Goal: Information Seeking & Learning: Learn about a topic

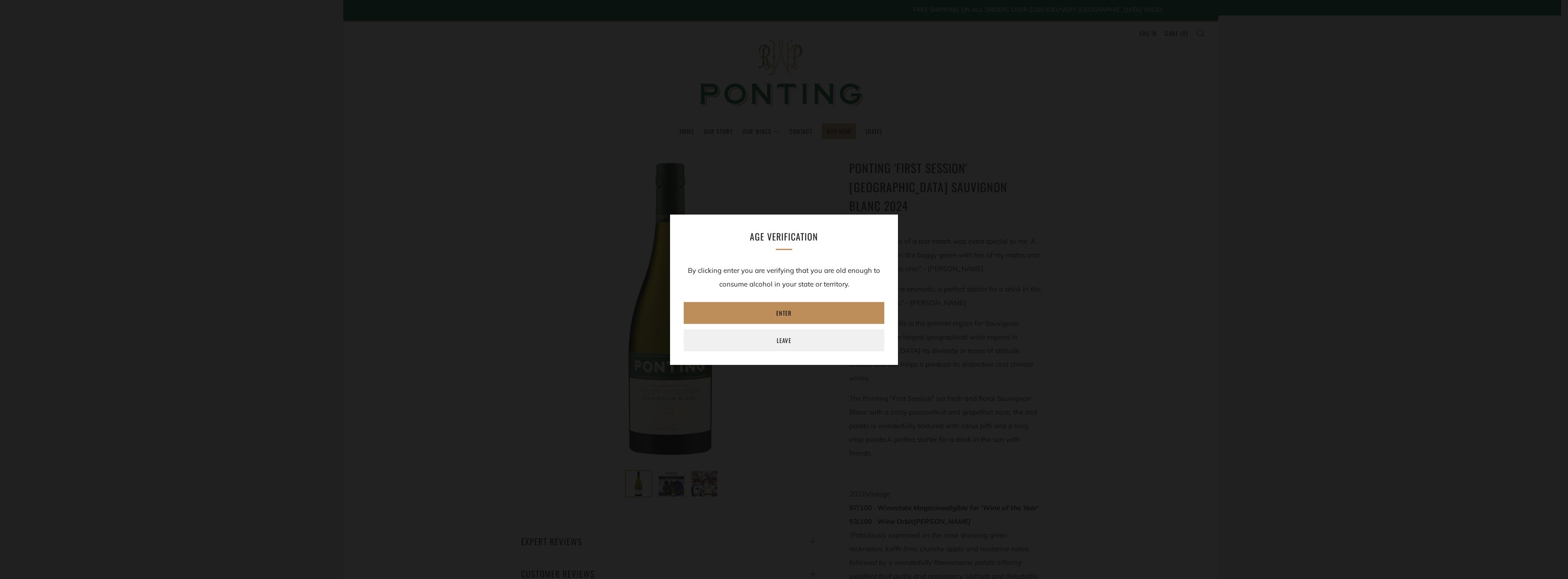
click at [784, 309] on link "Enter" at bounding box center [783, 313] width 200 height 22
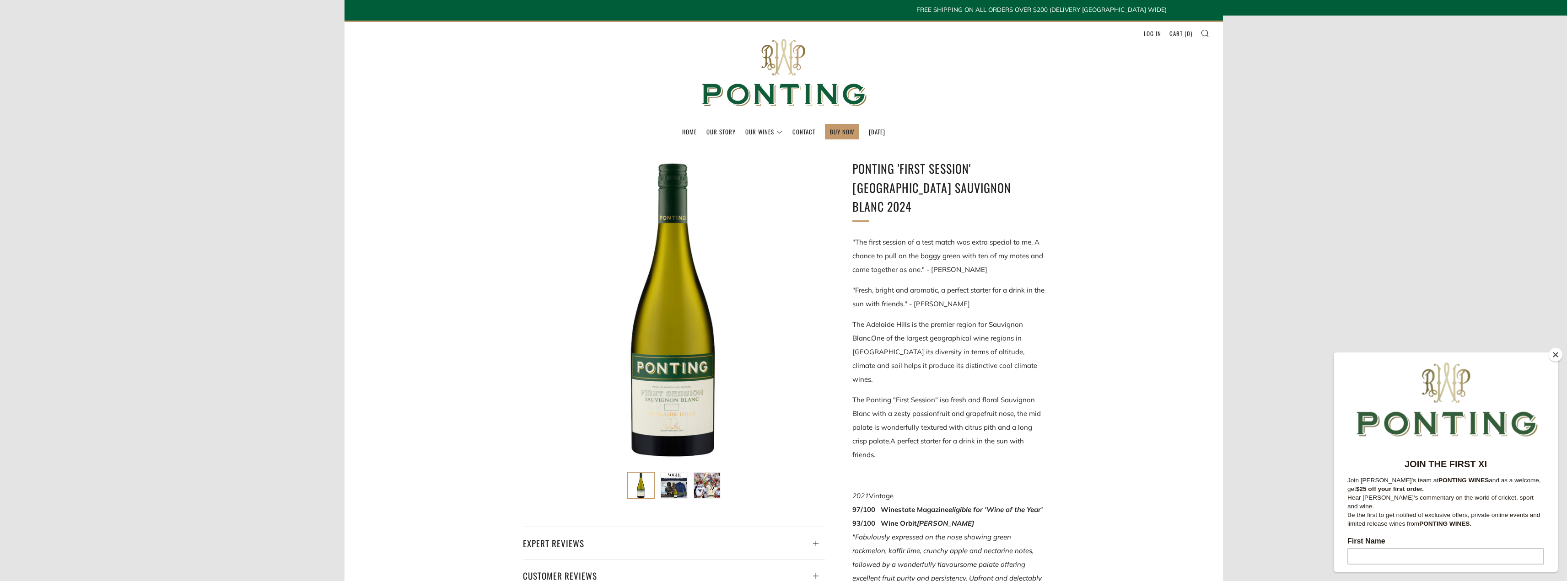
click at [1551, 356] on button "Close" at bounding box center [1556, 355] width 14 height 14
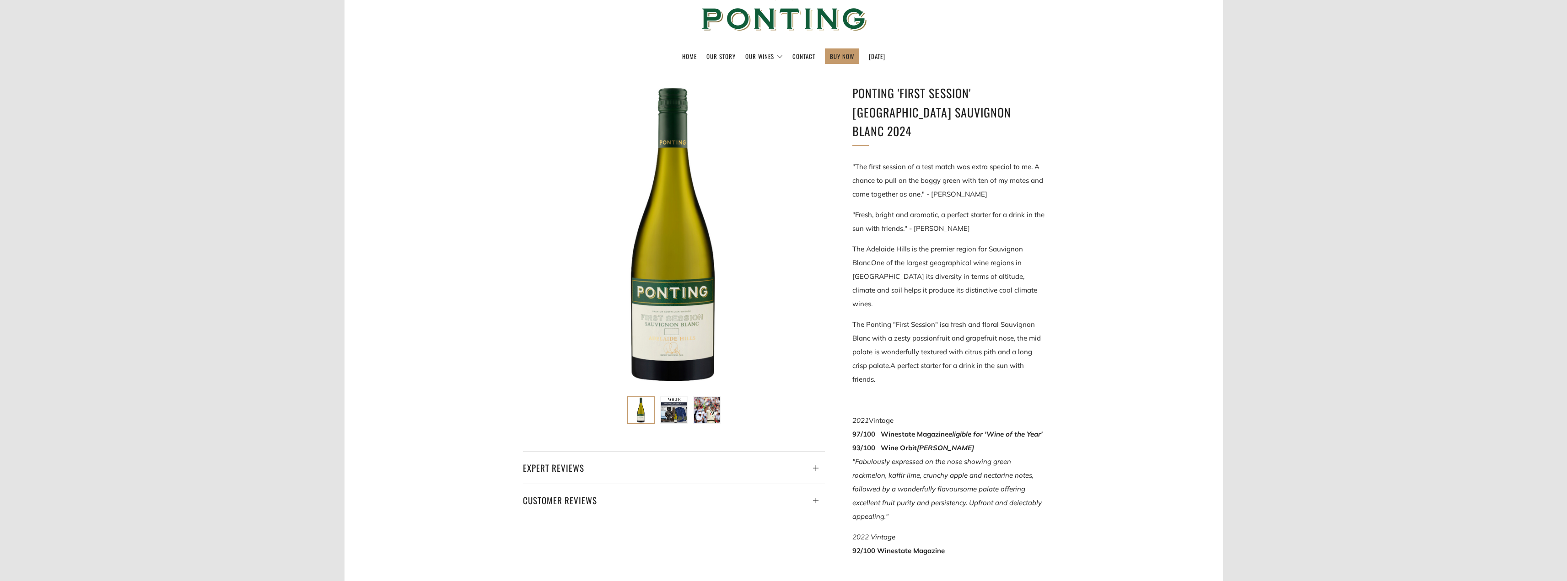
scroll to position [91, 0]
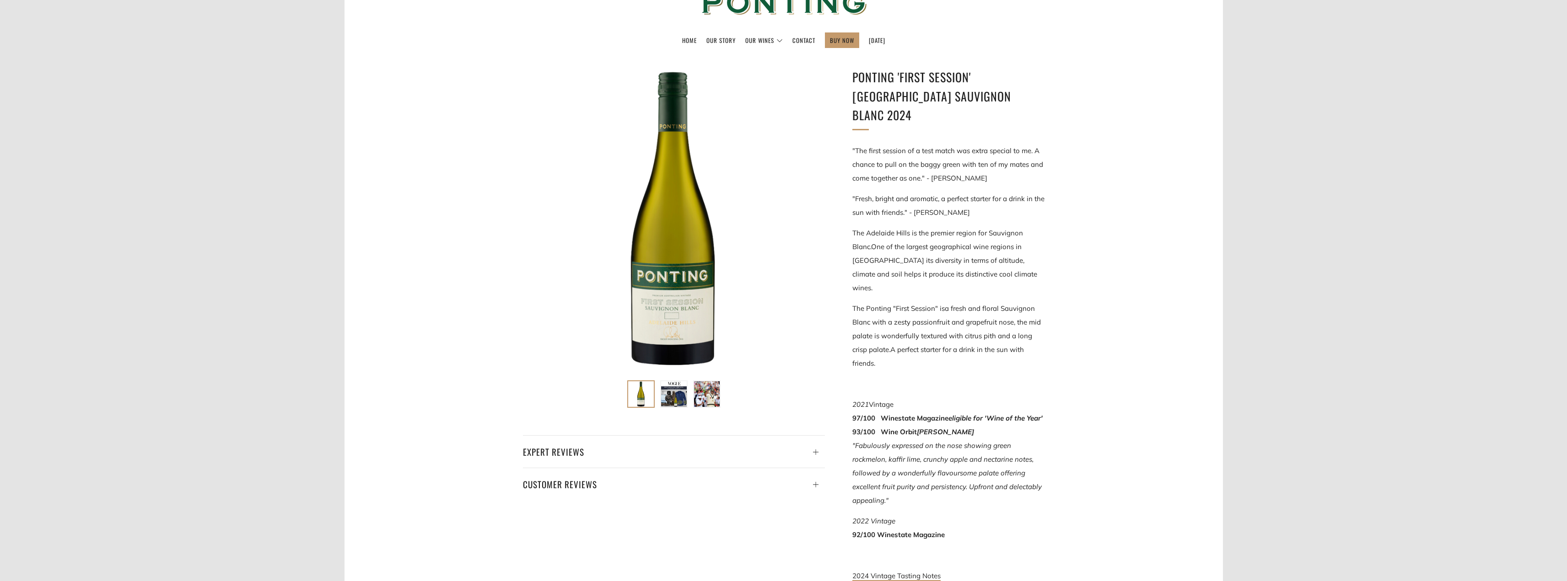
drag, startPoint x: 845, startPoint y: 271, endPoint x: 888, endPoint y: 331, distance: 73.2
click at [888, 331] on div "Ponting 'First Session' Adelaide Hills Sauvignon Blanc 2024 "The first session …" at bounding box center [935, 388] width 220 height 640
copy p "The Ponting "First Session" is a fresh and floral Sauvignon Blanc with a zesty …"
click at [858, 81] on h1 "Ponting 'First Session' Adelaide Hills Sauvignon Blanc 2024" at bounding box center [948, 96] width 192 height 57
drag, startPoint x: 853, startPoint y: 75, endPoint x: 1011, endPoint y: 97, distance: 160.2
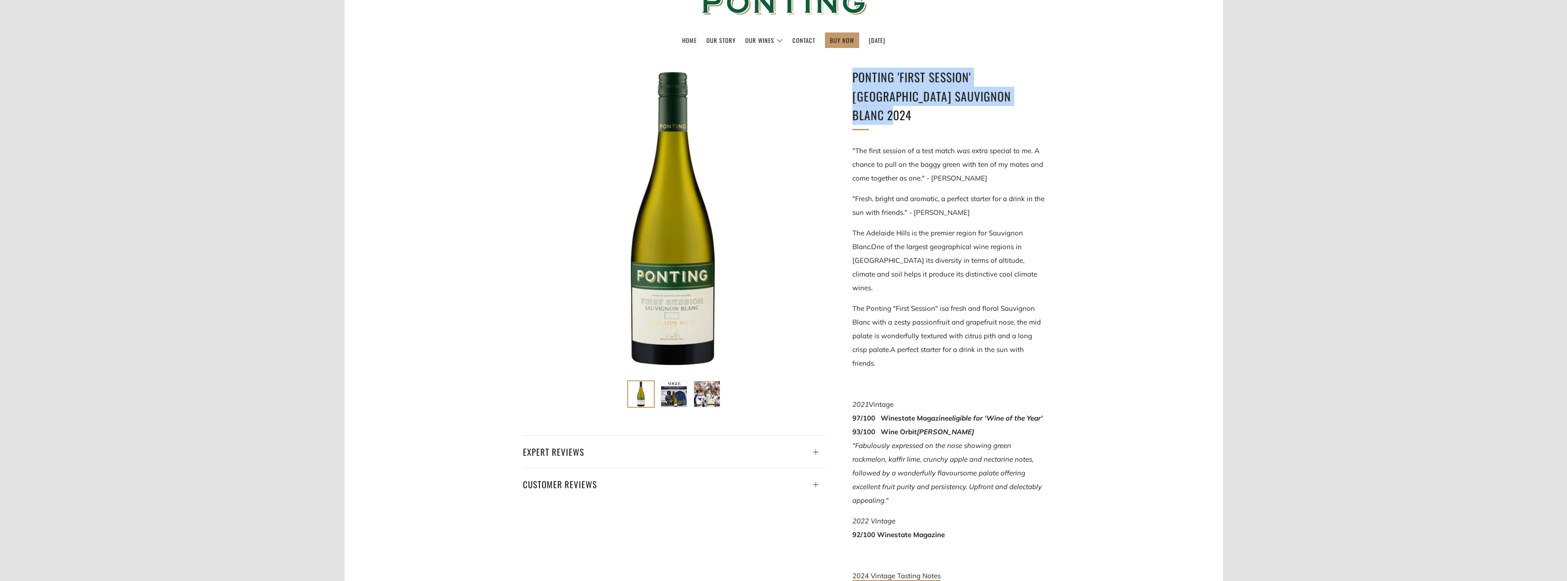
click at [1011, 97] on h1 "Ponting 'First Session' Adelaide Hills Sauvignon Blanc 2024" at bounding box center [948, 96] width 192 height 57
copy h1 "Ponting 'First Session' Adelaide Hills Sauvignon Blanc 2024"
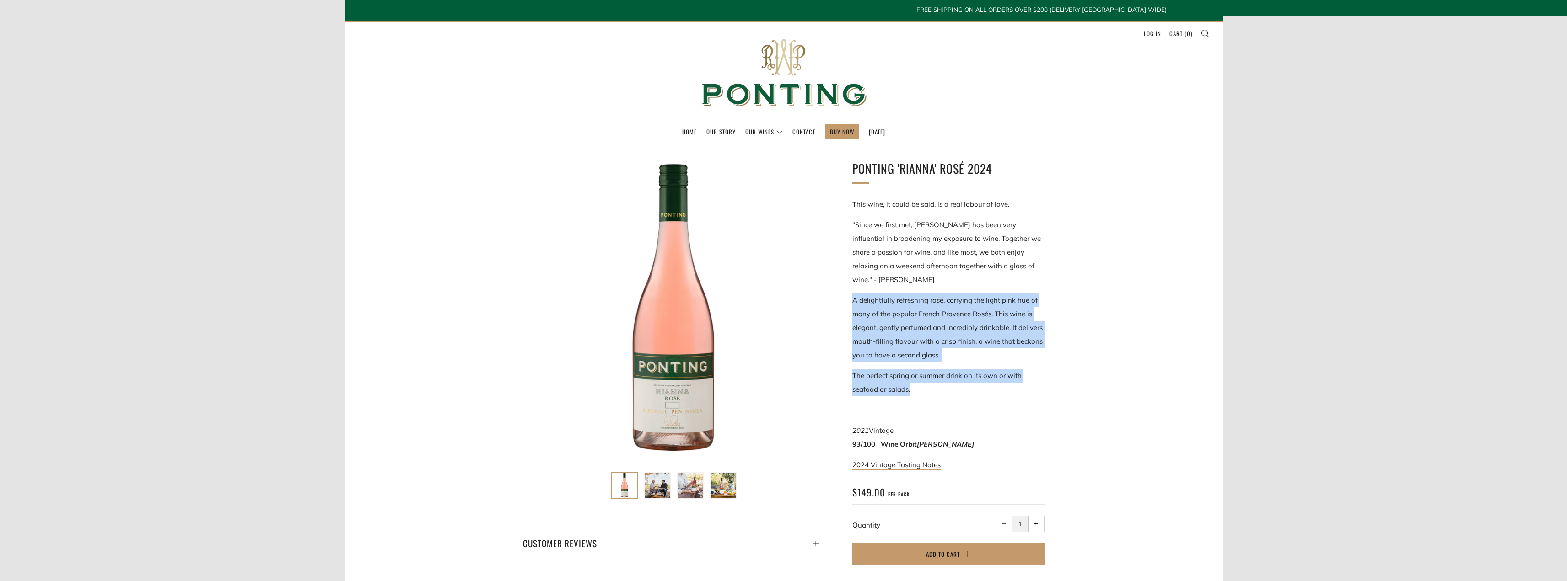
drag, startPoint x: 853, startPoint y: 298, endPoint x: 940, endPoint y: 389, distance: 126.5
click at [940, 389] on div "This wine, it could be said, is a real labour of love. "Since we first met, Ria…" at bounding box center [948, 335] width 192 height 274
copy div "A delightfully refreshing rosé, carrying the light pink hue of many of the popu…"
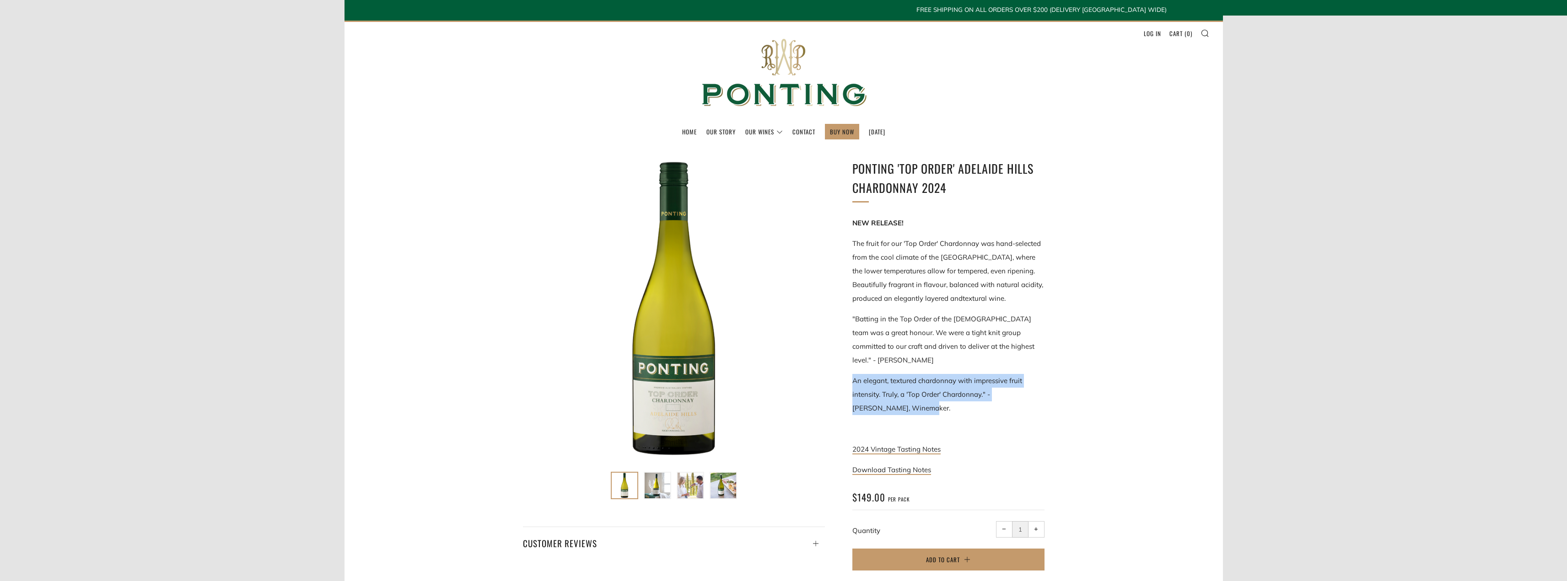
drag, startPoint x: 851, startPoint y: 366, endPoint x: 930, endPoint y: 396, distance: 83.9
click at [930, 396] on div "Ponting 'Top Order' Adelaide Hills Chardonnay 2024 NEW RELEASE! The fruit for o…" at bounding box center [935, 370] width 220 height 423
copy p "An elegant, textured chardonnay with impressive fruit intensity. Truly, a 'Top …"
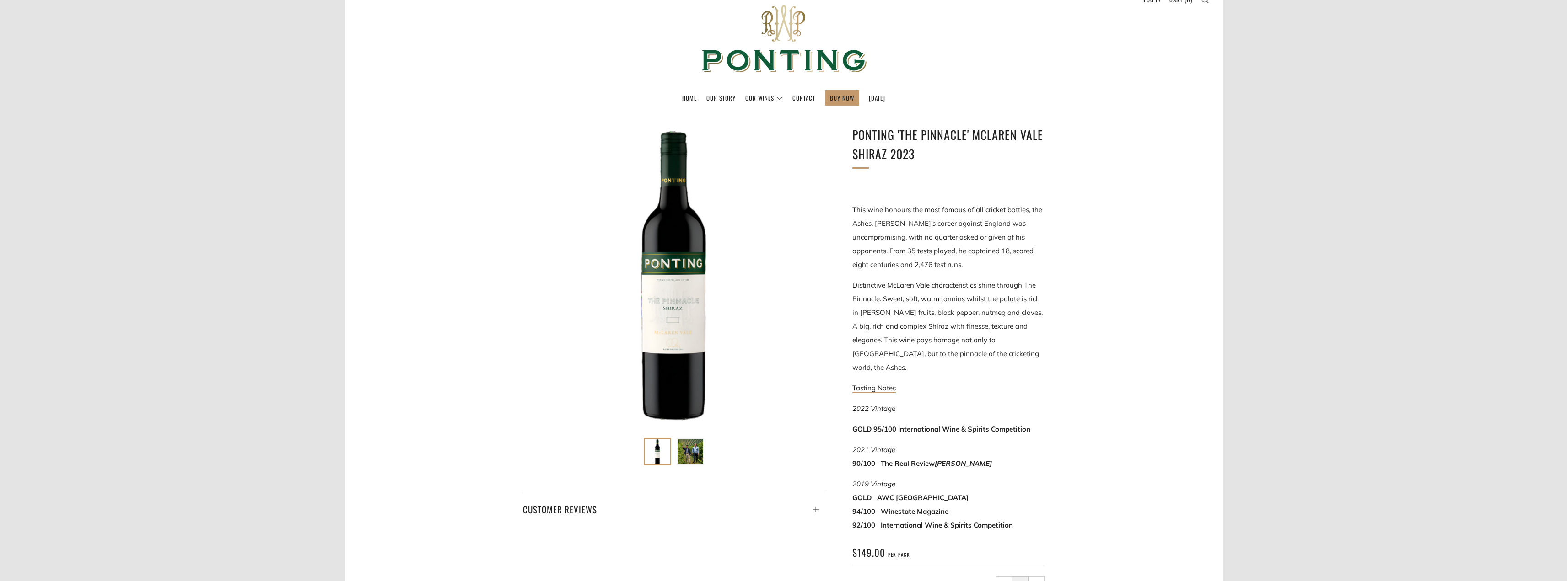
scroll to position [91, 0]
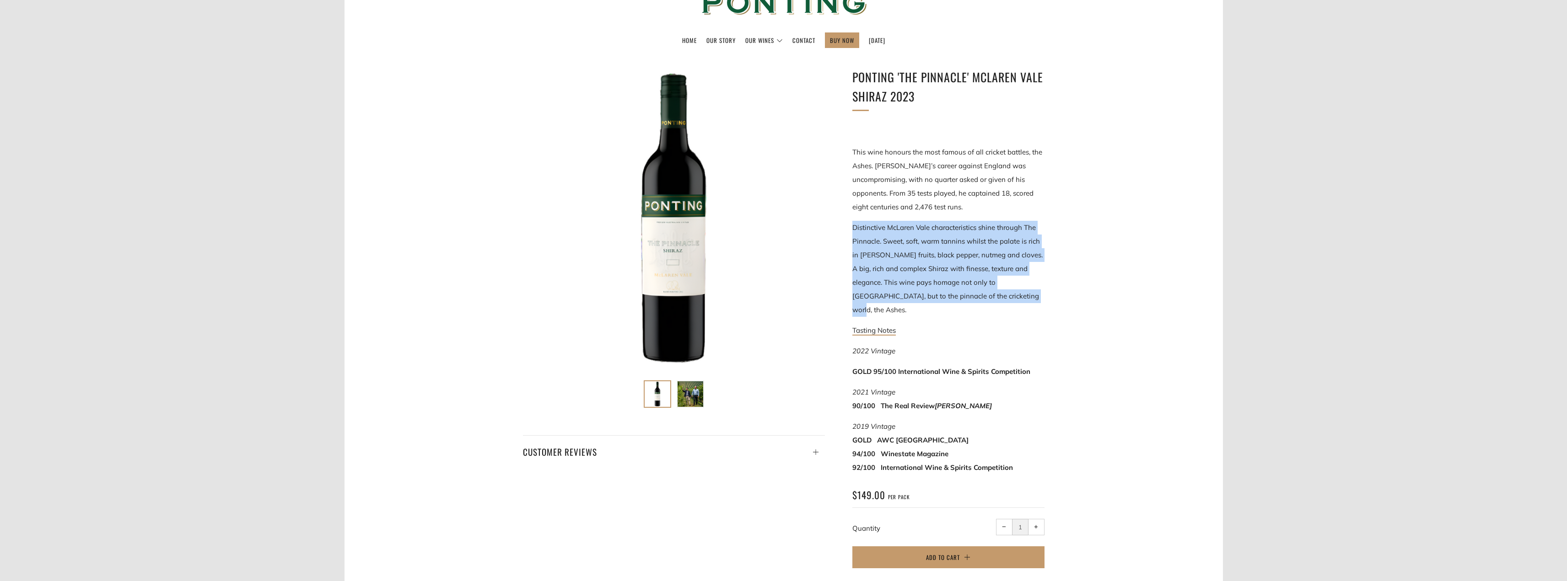
drag, startPoint x: 994, startPoint y: 299, endPoint x: 850, endPoint y: 229, distance: 160.2
click at [850, 229] on div "Ponting 'The Pinnacle' McLaren Vale Shiraz 2023 This wine honours the most famo…" at bounding box center [935, 324] width 220 height 512
copy p "Distinctive McLaren Vale characteristics shine through The Pinnacle. Sweet, sof…"
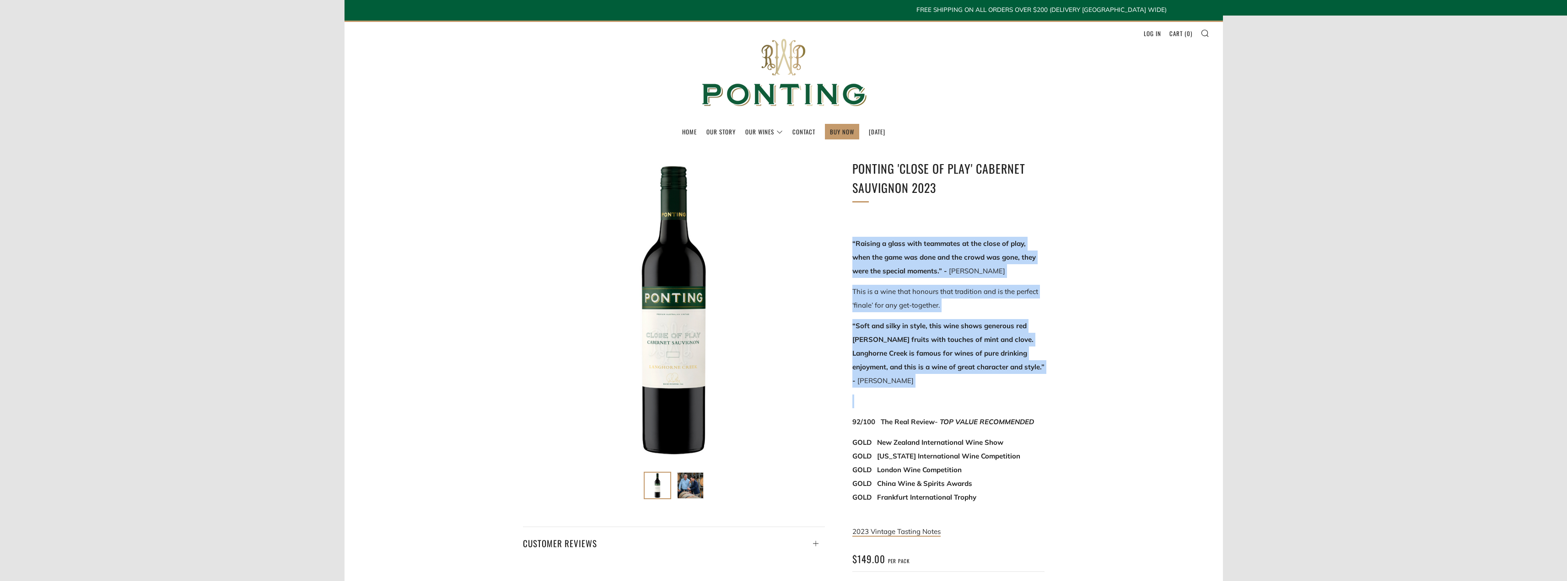
drag, startPoint x: 850, startPoint y: 242, endPoint x: 1035, endPoint y: 375, distance: 227.9
click at [1035, 375] on div "Ponting 'Close of Play' Cabernet Sauvignon 2023 “Raising a glass with teammates…" at bounding box center [935, 401] width 220 height 484
click at [790, 340] on div at bounding box center [674, 310] width 302 height 302
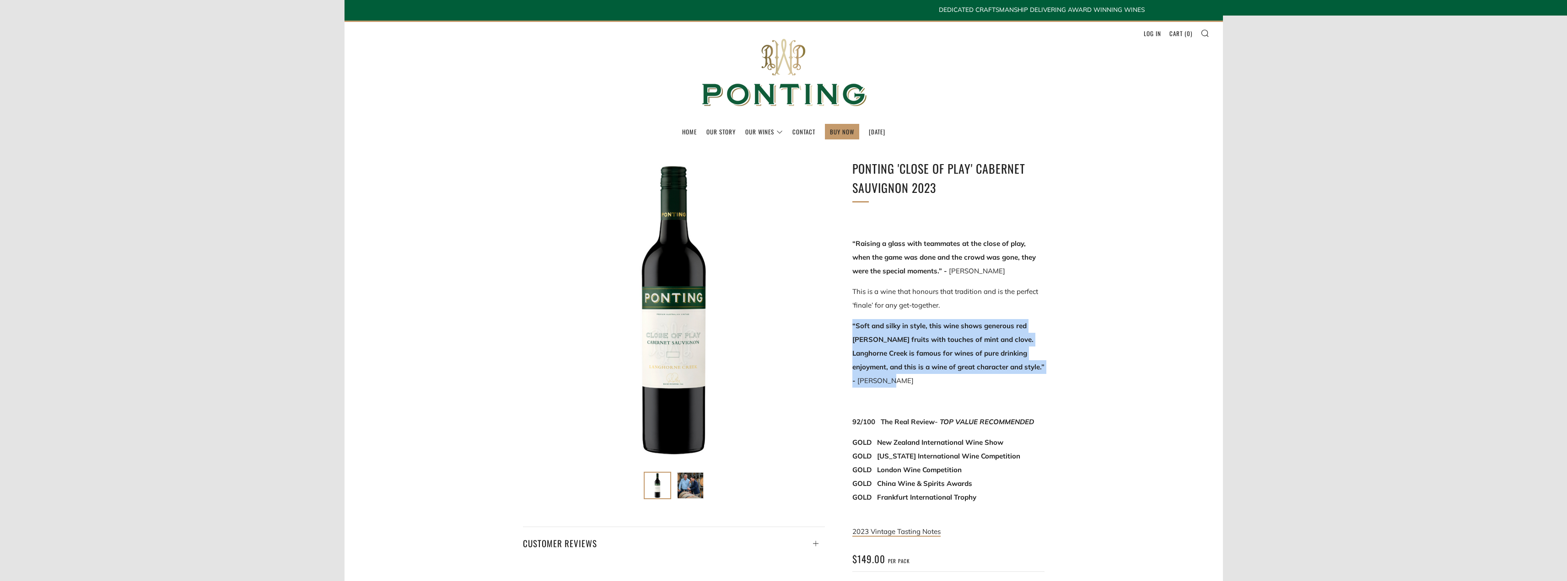
drag, startPoint x: 850, startPoint y: 326, endPoint x: 1038, endPoint y: 366, distance: 191.5
click at [1039, 367] on div "Ponting 'Close of Play' Cabernet Sauvignon 2023 “Raising a glass with teammates…" at bounding box center [935, 401] width 220 height 484
copy p "“Soft and silky in style, this wine shows generous red berry fruits with touche…"
click at [820, 415] on div at bounding box center [674, 310] width 302 height 302
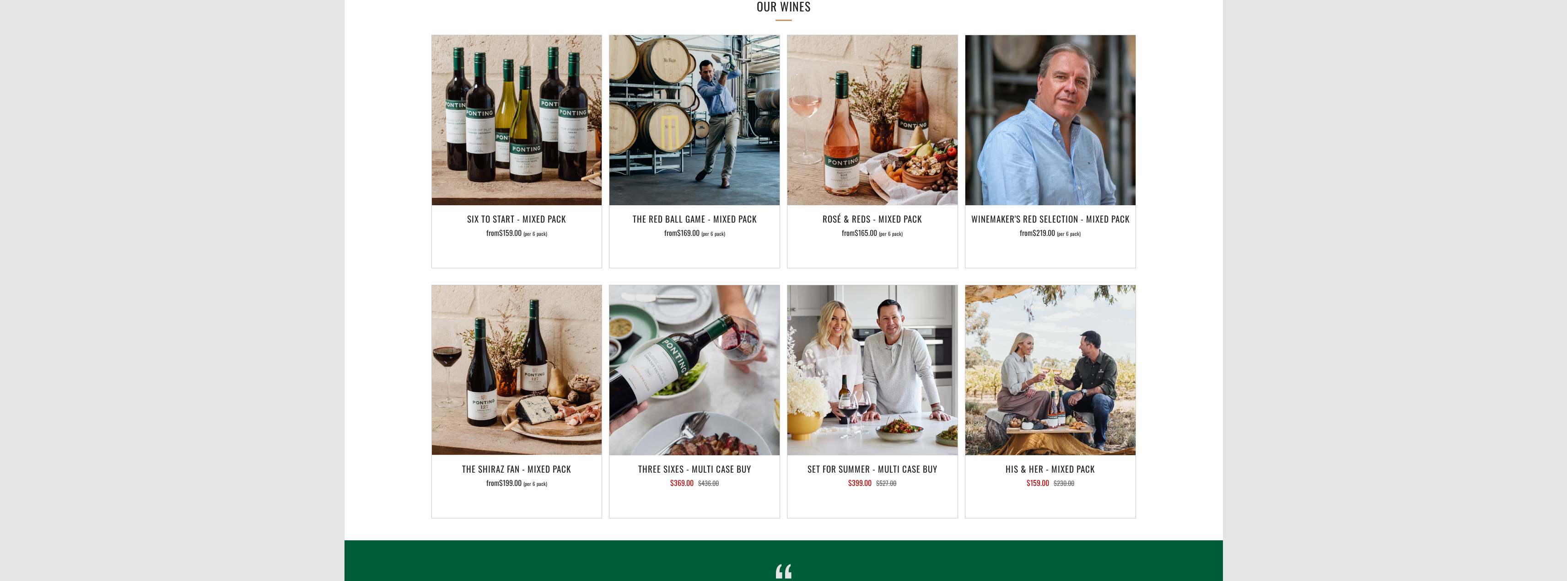
scroll to position [686, 0]
